Goal: Navigation & Orientation: Find specific page/section

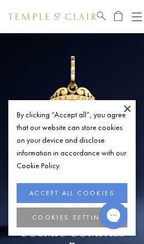
click at [127, 108] on button at bounding box center [127, 108] width 17 height 17
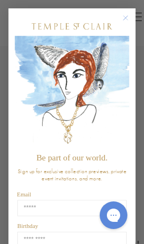
click at [131, 17] on icon "Close dialog" at bounding box center [125, 18] width 11 height 11
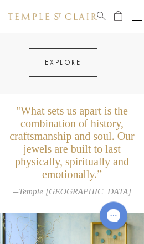
scroll to position [1648, 0]
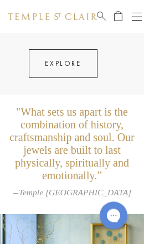
click at [141, 17] on div "Open navigation" at bounding box center [137, 17] width 10 height 1
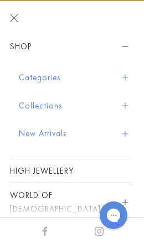
click at [59, 135] on button "New Arrivals" at bounding box center [75, 133] width 112 height 28
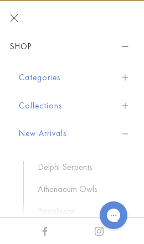
scroll to position [0, 0]
click at [42, 77] on button "Categories" at bounding box center [75, 78] width 112 height 28
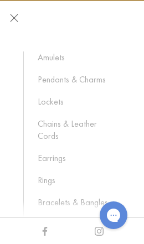
scroll to position [53, 0]
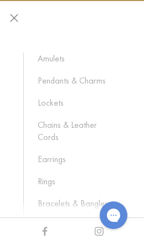
click at [50, 175] on link "Rings" at bounding box center [79, 181] width 82 height 12
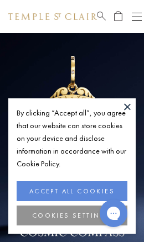
click at [128, 109] on button at bounding box center [127, 106] width 17 height 17
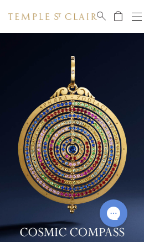
click at [133, 15] on button "Open navigation" at bounding box center [137, 16] width 10 height 13
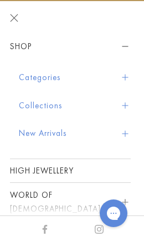
click at [63, 75] on button "Categories" at bounding box center [75, 78] width 112 height 28
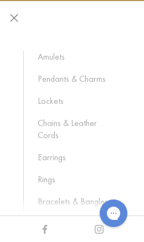
scroll to position [58, 0]
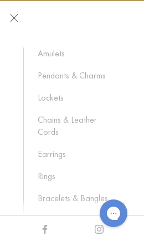
click at [51, 170] on link "Rings" at bounding box center [79, 176] width 82 height 12
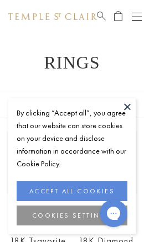
click at [130, 105] on button at bounding box center [127, 106] width 17 height 17
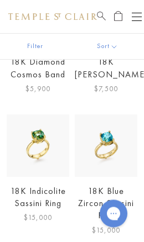
scroll to position [953, 0]
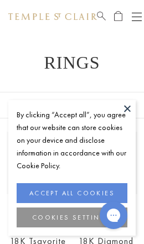
click at [113, 105] on div "By clicking “Accept all”, you agree that our website can store cookies on your …" at bounding box center [71, 168] width 127 height 136
click at [129, 113] on button at bounding box center [127, 108] width 17 height 17
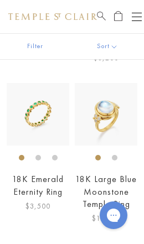
scroll to position [3027, 0]
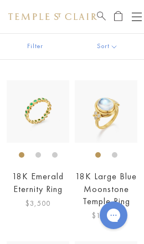
click at [85, 80] on img at bounding box center [106, 111] width 63 height 63
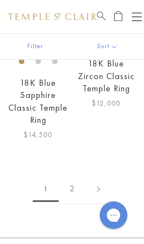
scroll to position [3783, 0]
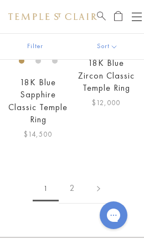
click at [77, 173] on link "2" at bounding box center [72, 188] width 27 height 30
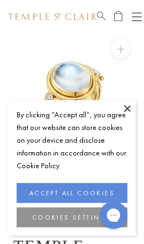
scroll to position [33, 0]
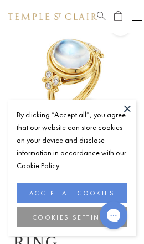
click at [128, 101] on button at bounding box center [127, 108] width 17 height 17
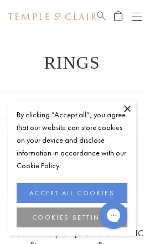
click at [129, 107] on button at bounding box center [127, 108] width 17 height 17
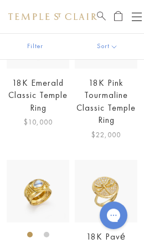
scroll to position [277, 0]
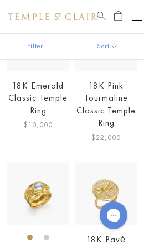
click at [46, 235] on li at bounding box center [47, 238] width 6 height 6
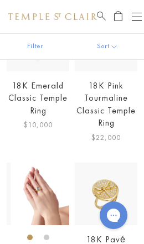
click at [33, 238] on li at bounding box center [30, 238] width 6 height 6
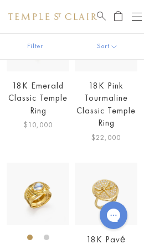
click at [51, 189] on img at bounding box center [38, 194] width 63 height 63
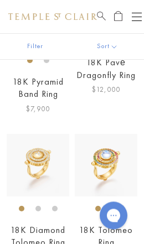
scroll to position [453, 0]
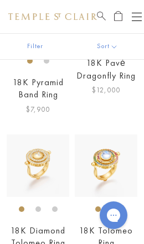
click at [141, 19] on button "Open navigation" at bounding box center [137, 16] width 10 height 13
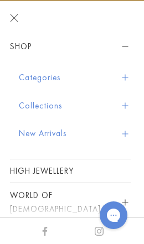
click at [65, 104] on button "Collections" at bounding box center [75, 106] width 112 height 28
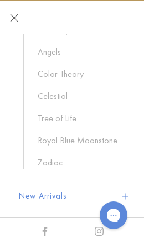
scroll to position [92, 0]
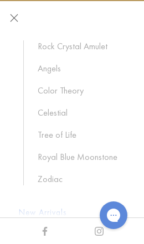
click at [50, 184] on link "Zodiac" at bounding box center [79, 179] width 82 height 12
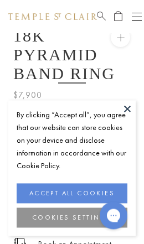
scroll to position [33, 0]
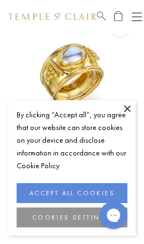
click at [132, 107] on button at bounding box center [127, 108] width 17 height 17
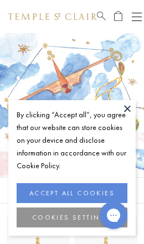
click at [129, 106] on button at bounding box center [127, 108] width 17 height 17
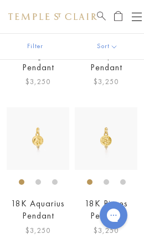
scroll to position [414, 0]
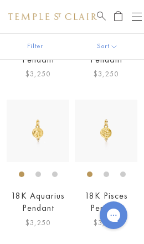
click at [112, 199] on link "18K Pisces Pendant" at bounding box center [106, 202] width 43 height 24
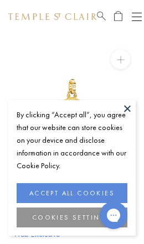
click at [123, 101] on button at bounding box center [127, 108] width 17 height 17
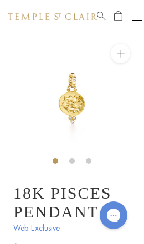
scroll to position [6, 0]
